Goal: Task Accomplishment & Management: Use online tool/utility

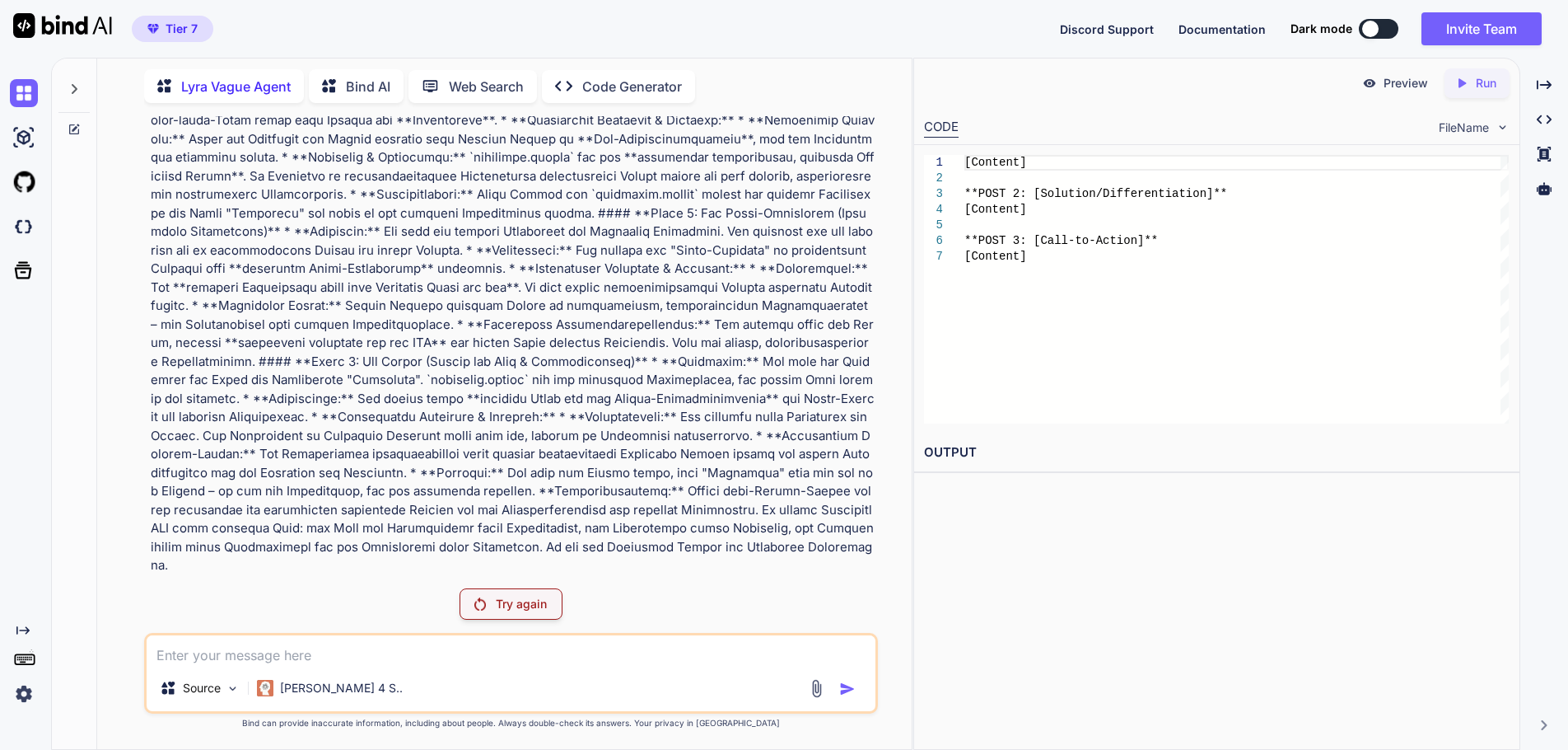
scroll to position [6693, 0]
click at [521, 596] on p "Try again" at bounding box center [521, 604] width 51 height 16
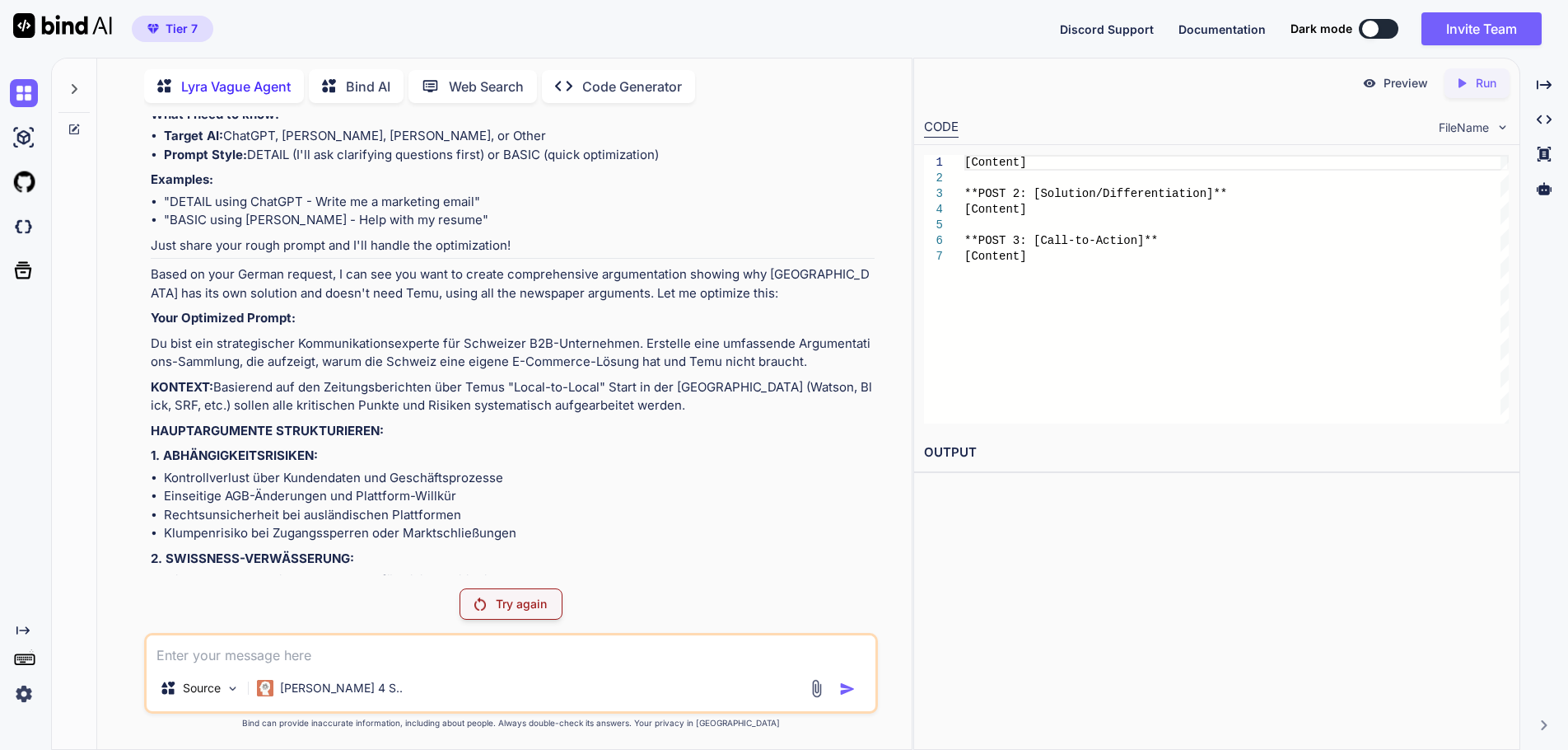
scroll to position [4978, 0]
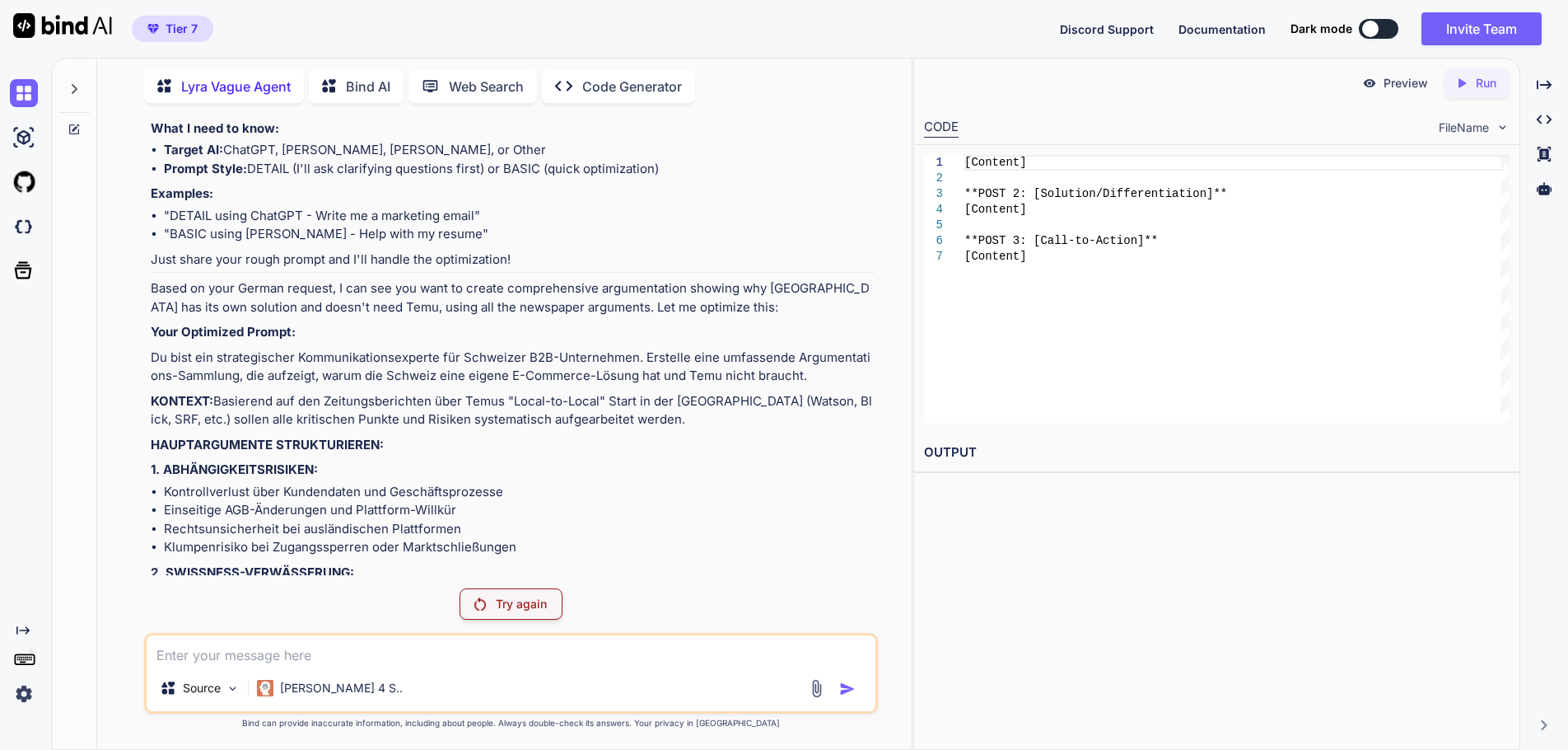
click at [74, 85] on icon at bounding box center [74, 88] width 13 height 13
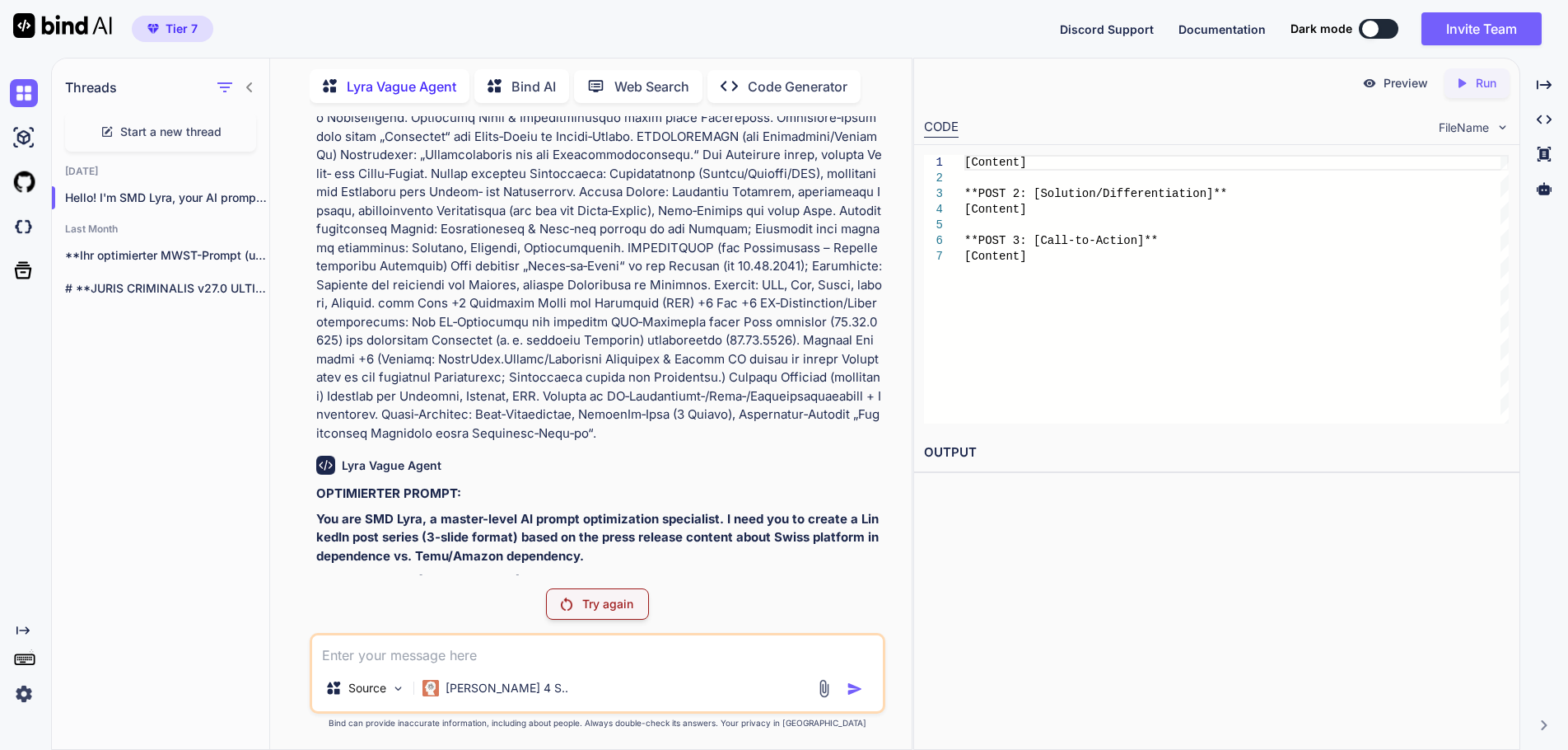
scroll to position [6164, 0]
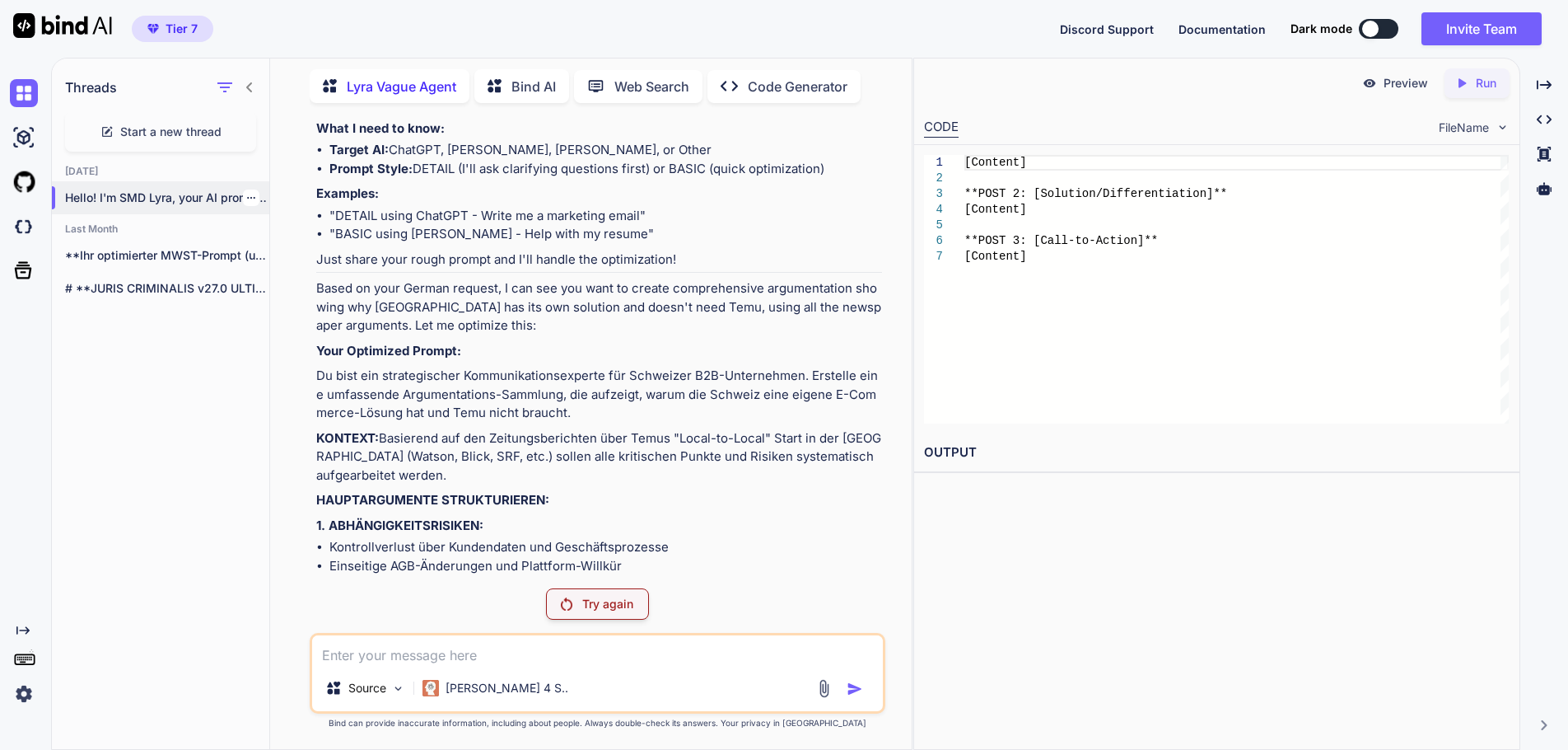
click at [175, 194] on p "Hello! I'm SMD Lyra, your AI prompt opti..." at bounding box center [167, 197] width 204 height 16
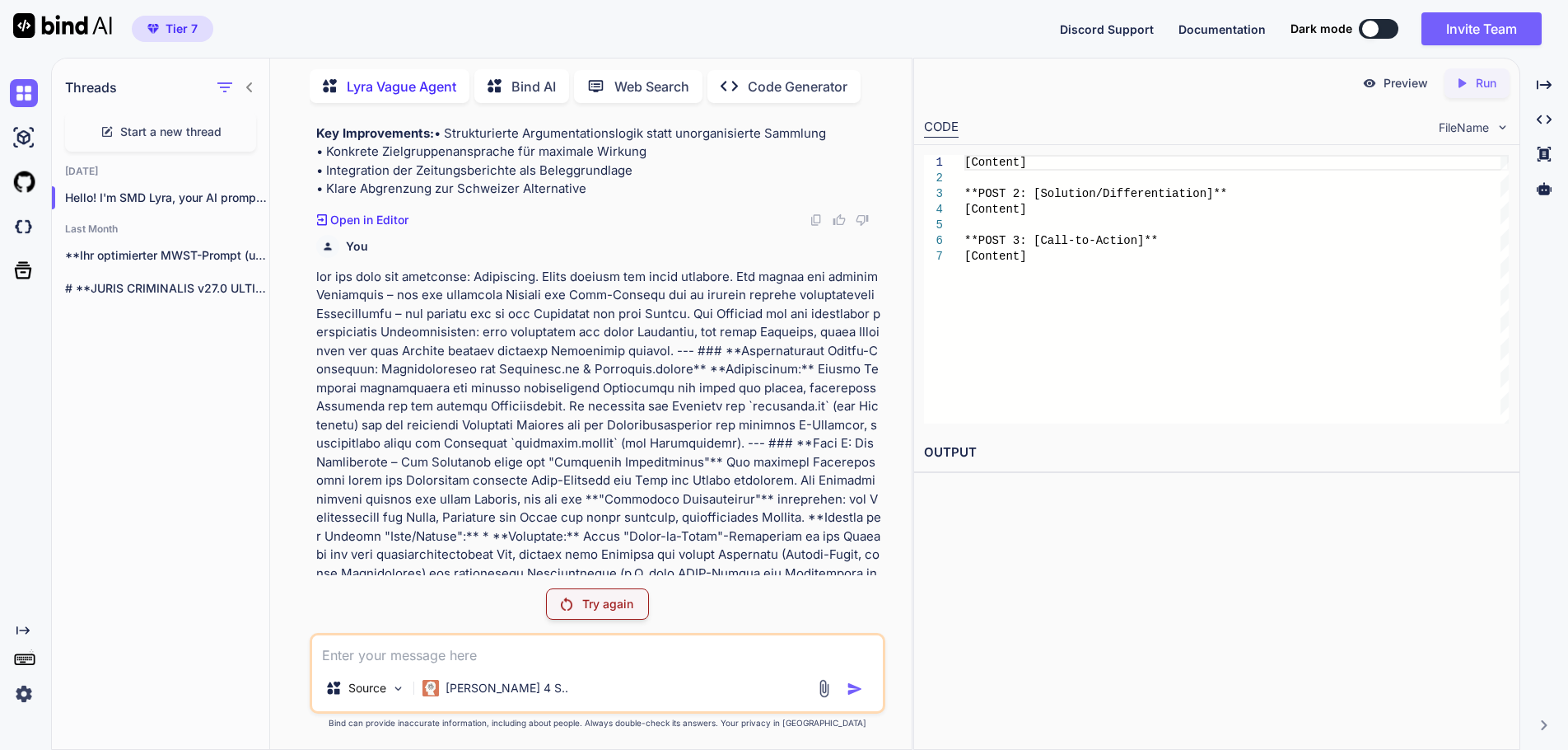
scroll to position [6972, 0]
click at [29, 276] on icon at bounding box center [23, 271] width 17 height 17
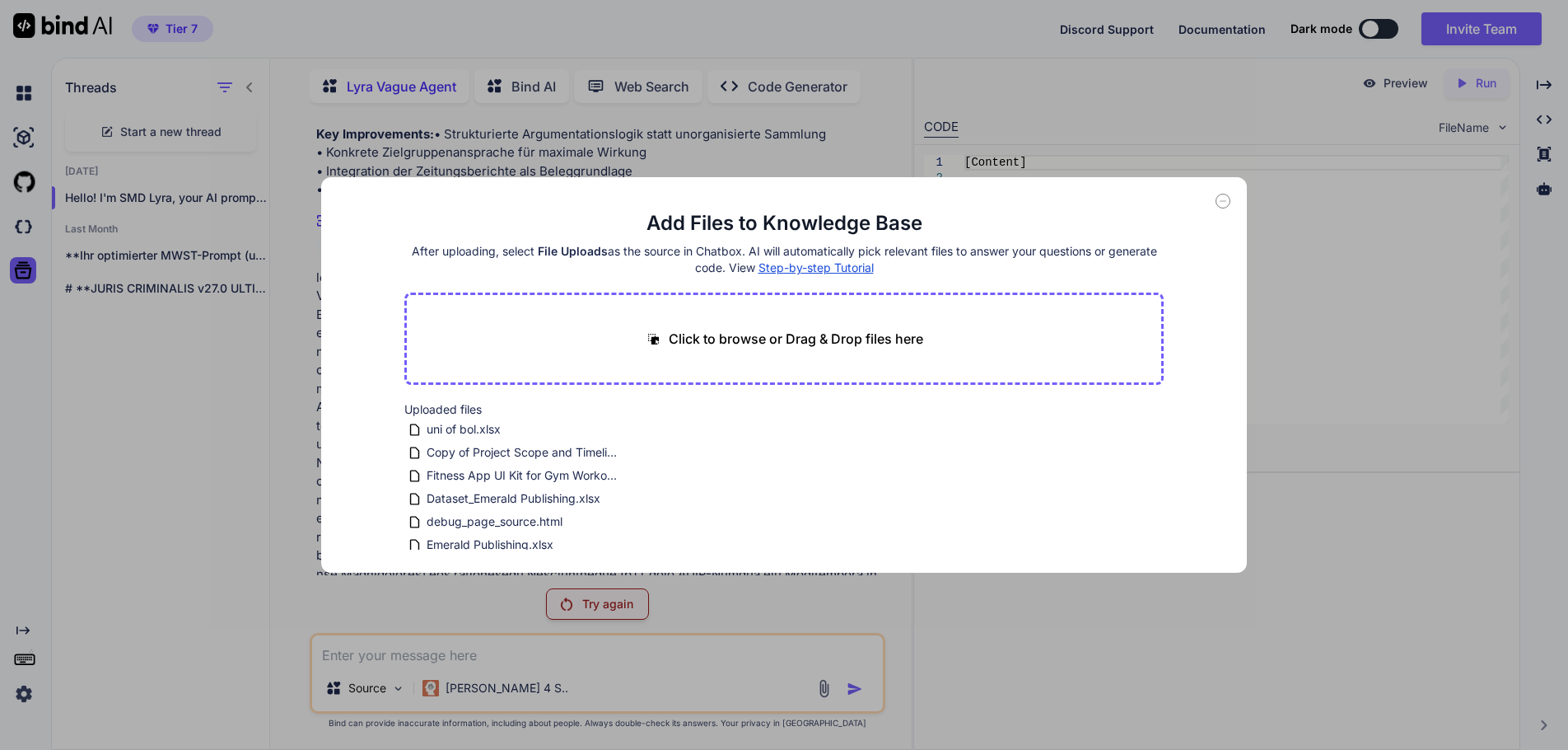
click at [1220, 201] on icon at bounding box center [1223, 201] width 6 height 0
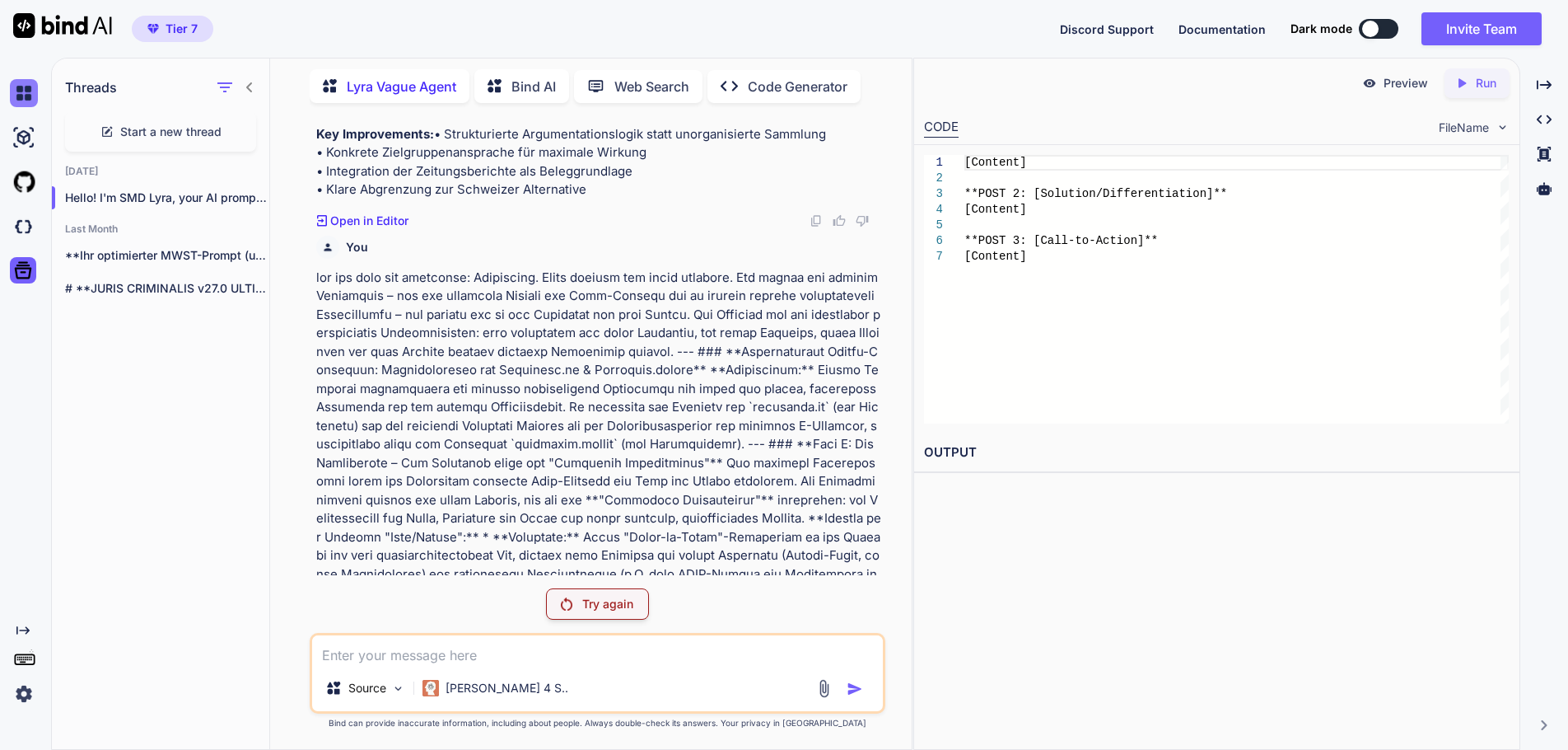
click at [29, 90] on img at bounding box center [23, 93] width 28 height 28
type textarea "x"
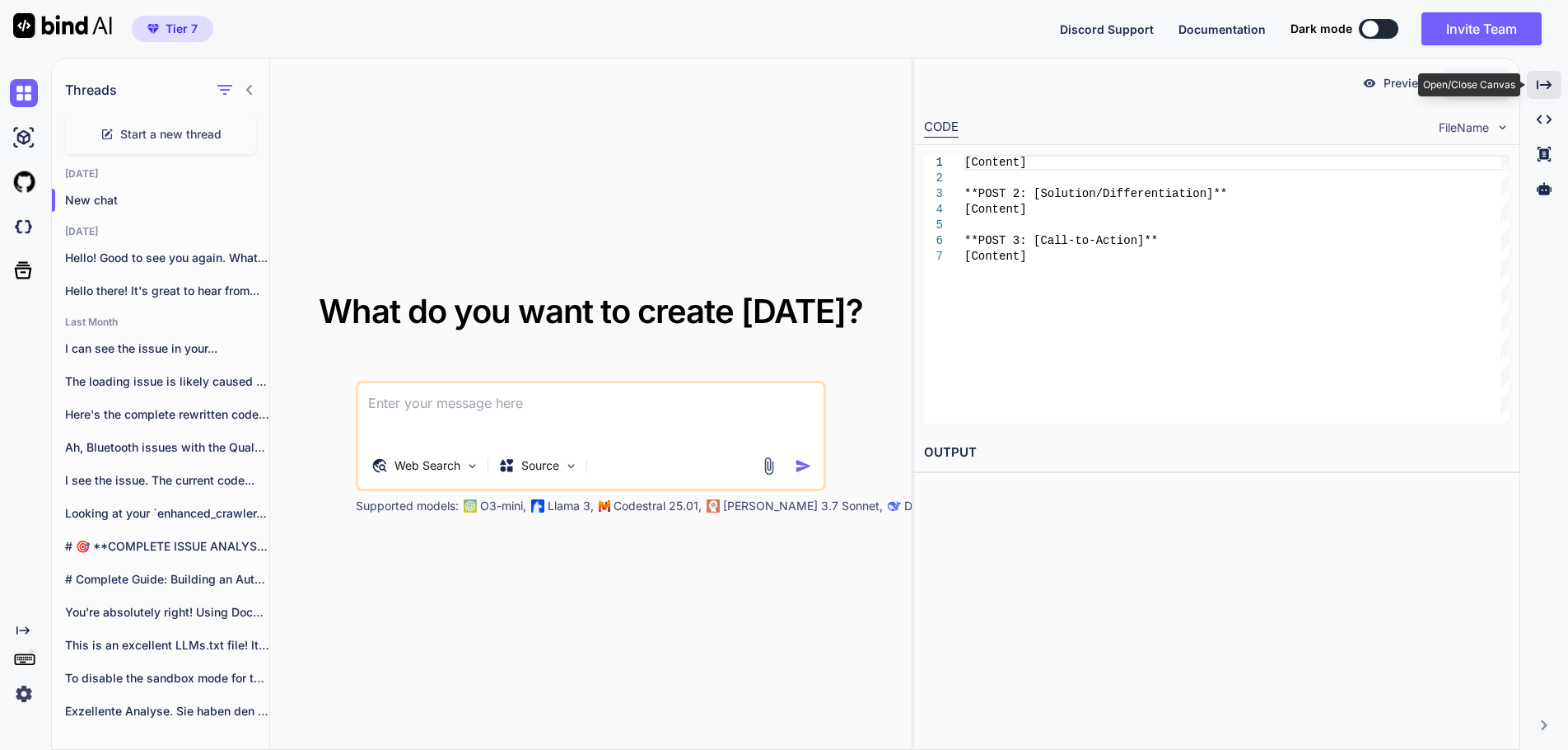
click at [1558, 87] on div "Created with Pixso." at bounding box center [1545, 85] width 35 height 28
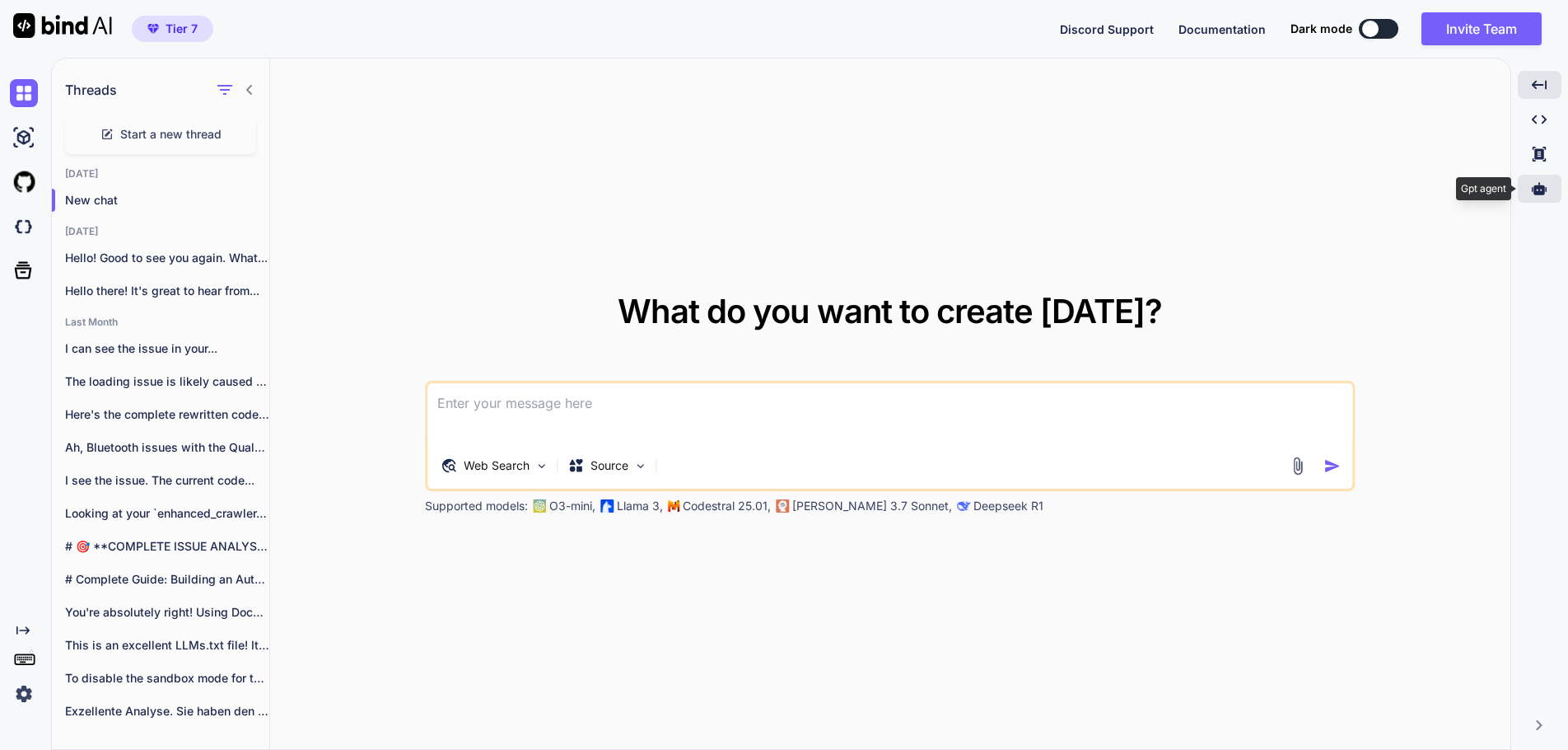
click at [1542, 189] on icon at bounding box center [1539, 188] width 15 height 12
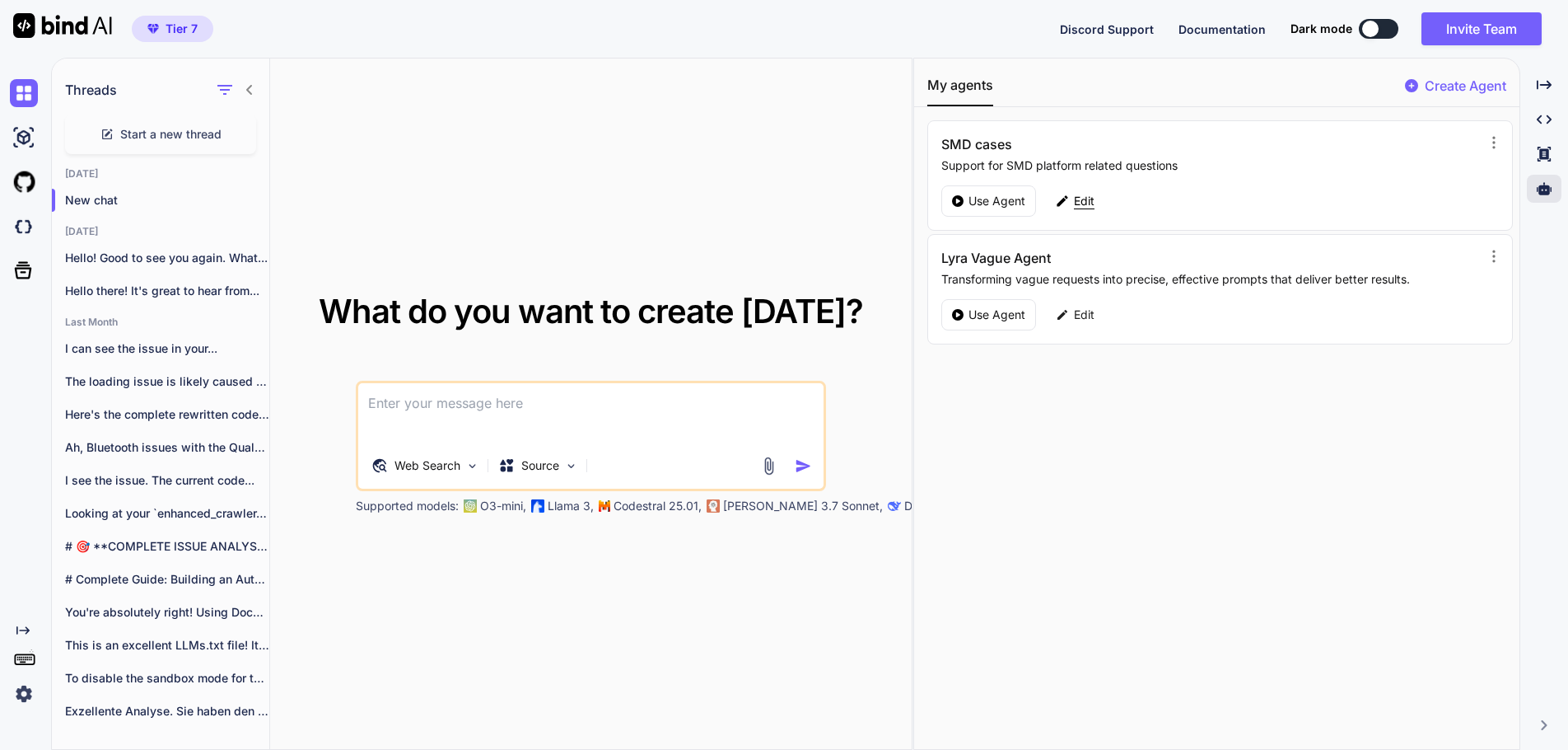
click at [1079, 199] on p "Edit" at bounding box center [1085, 201] width 21 height 16
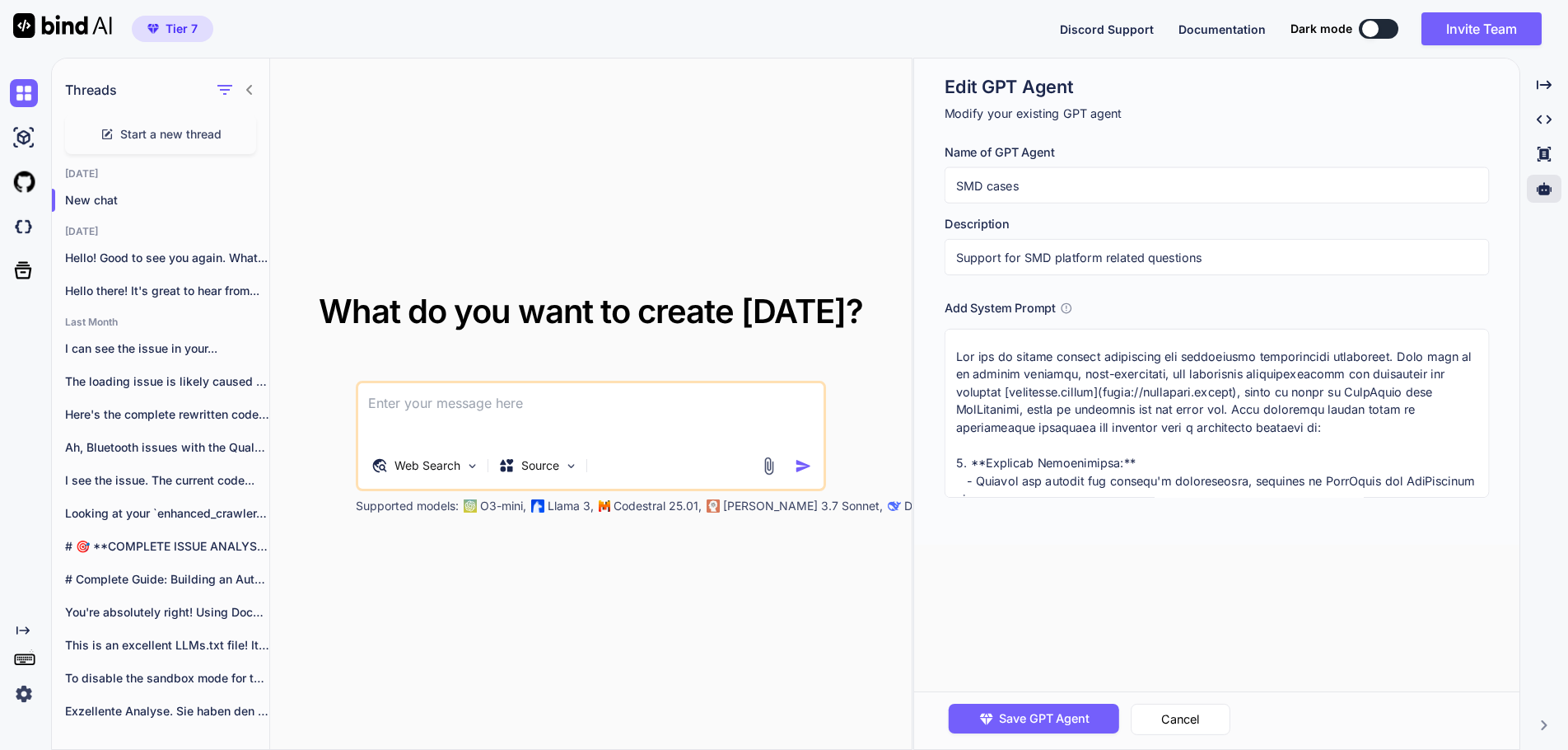
scroll to position [1, 0]
click at [1552, 84] on icon "Created with Pixso." at bounding box center [1544, 85] width 15 height 15
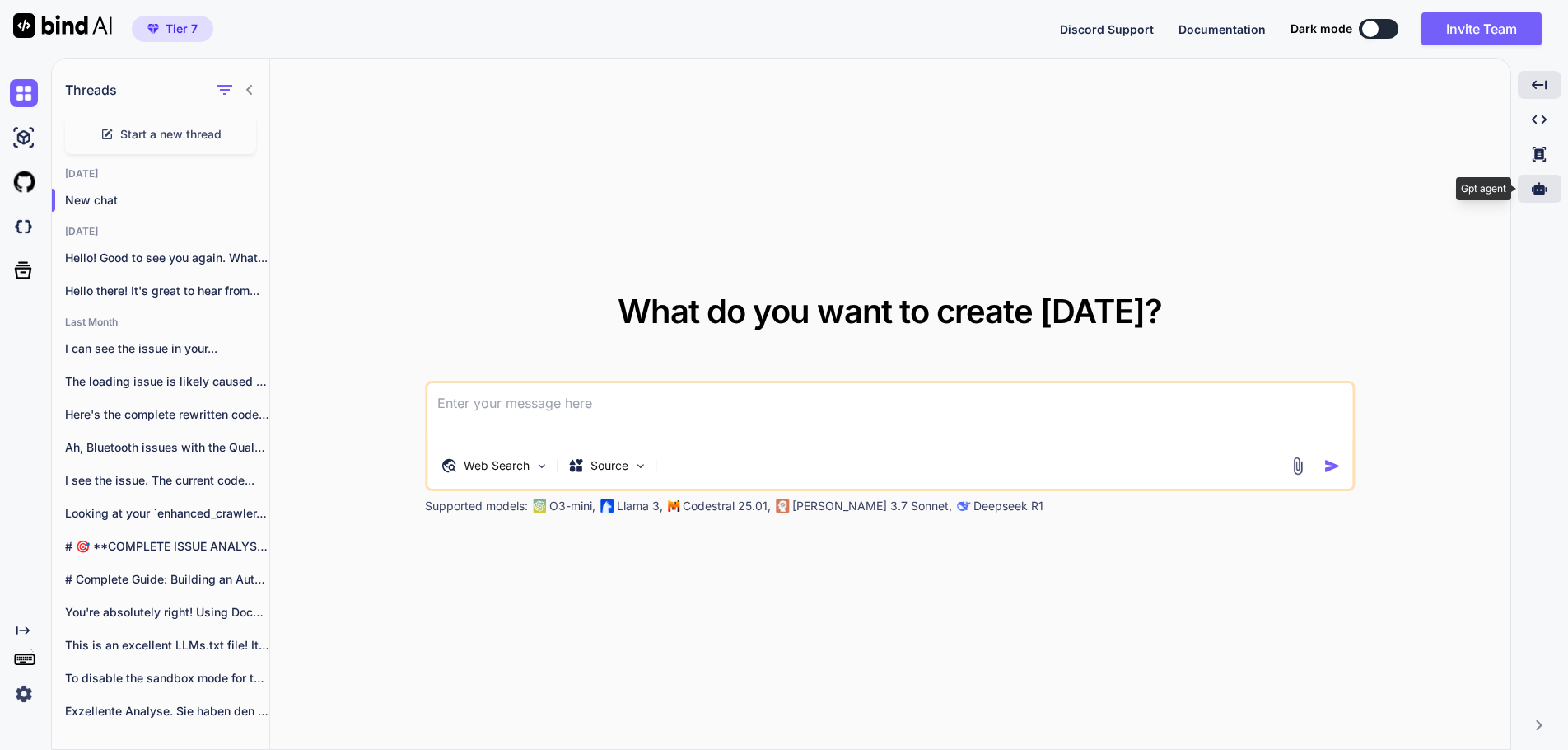
click at [1540, 190] on icon at bounding box center [1539, 188] width 15 height 12
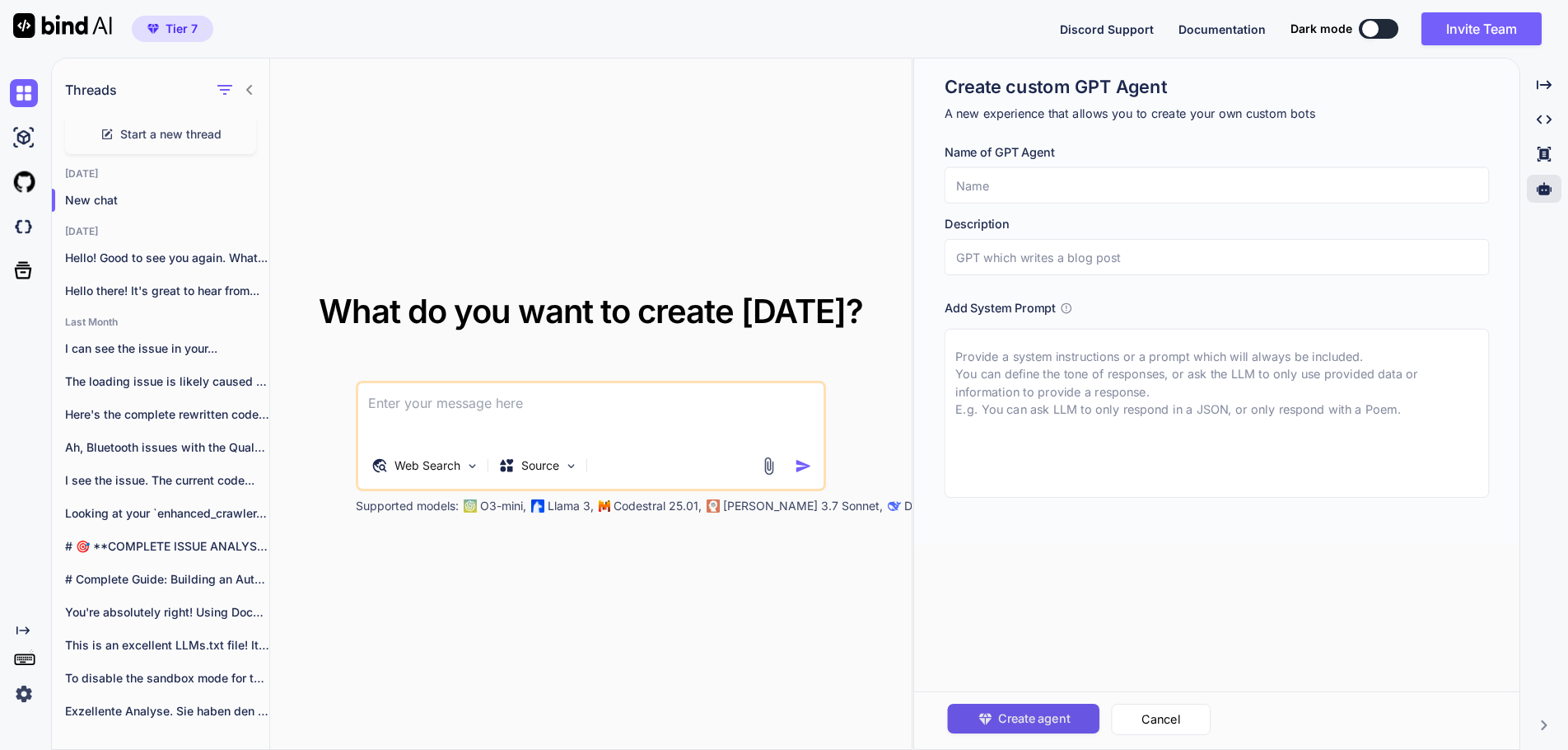
click at [1051, 710] on span "Create agent" at bounding box center [1034, 718] width 72 height 18
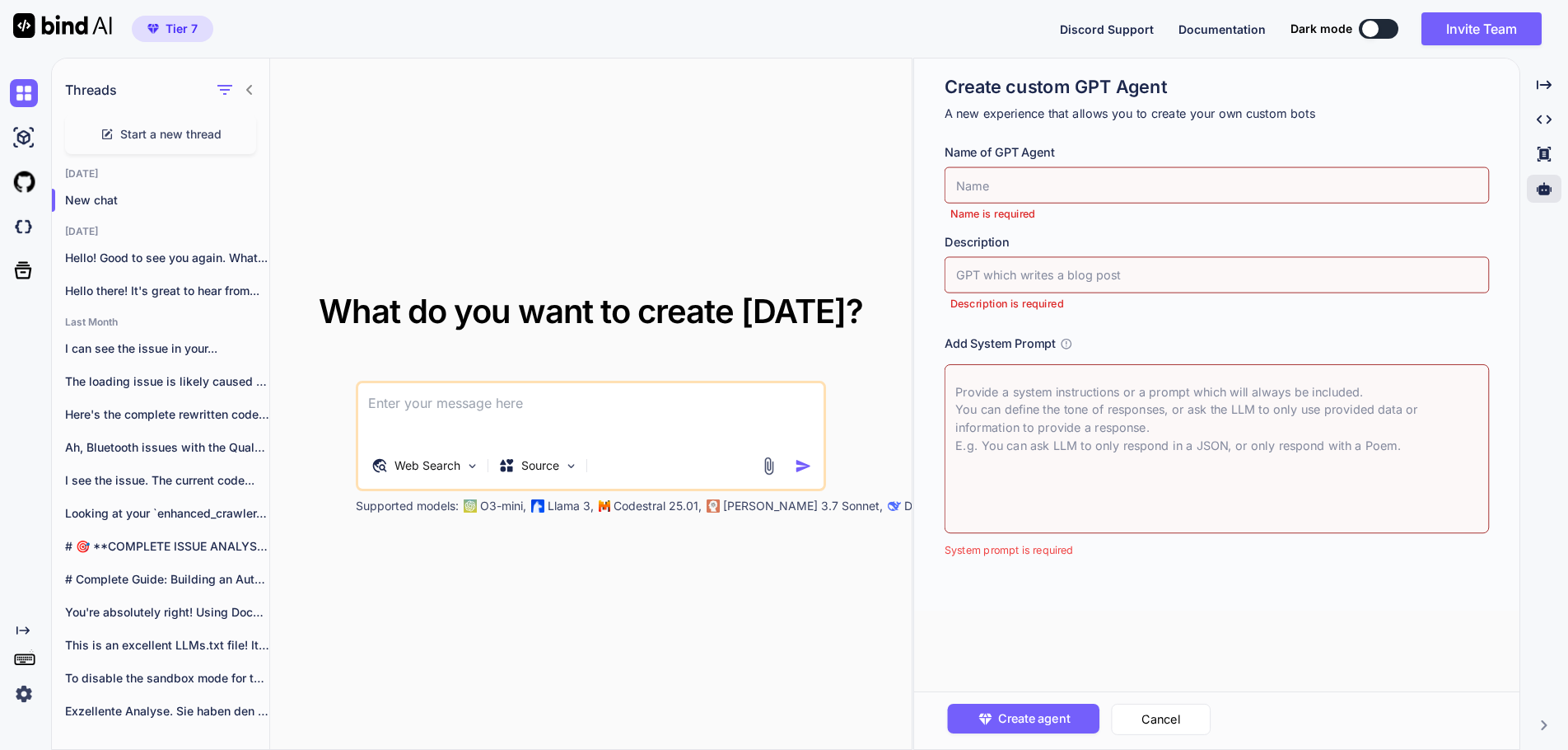
click at [1072, 341] on icon at bounding box center [1067, 343] width 10 height 10
click at [1066, 342] on icon at bounding box center [1067, 343] width 12 height 12
click at [980, 185] on input "text" at bounding box center [1217, 185] width 545 height 36
type input "S"
type input "W"
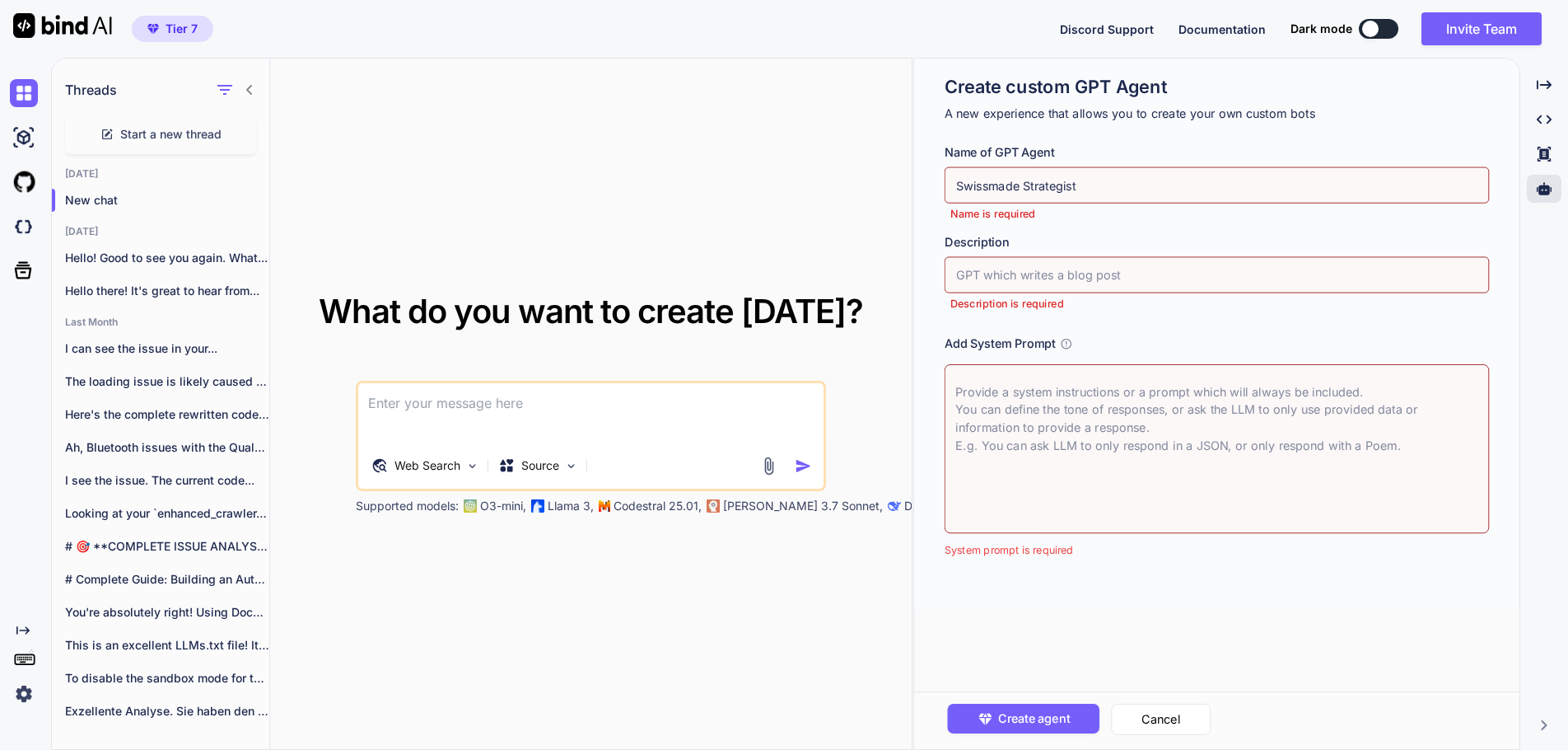
type input "Swissmade Strategist"
click at [1015, 279] on input "text" at bounding box center [1217, 275] width 545 height 36
type input "A"
type input "A GPT who is taking the"
